Goal: Information Seeking & Learning: Learn about a topic

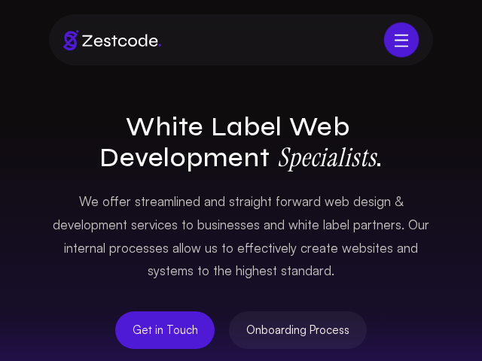
scroll to position [4962, 0]
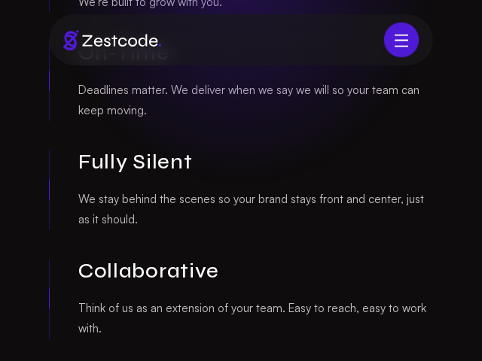
scroll to position [1129, 0]
